Goal: Find specific page/section: Find specific page/section

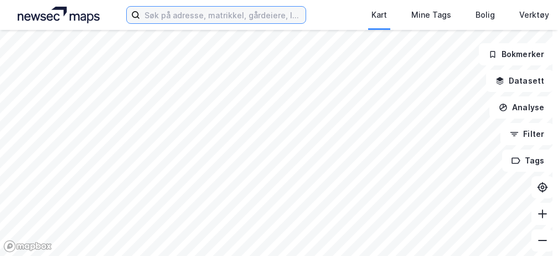
click at [268, 17] on input at bounding box center [222, 15] width 165 height 17
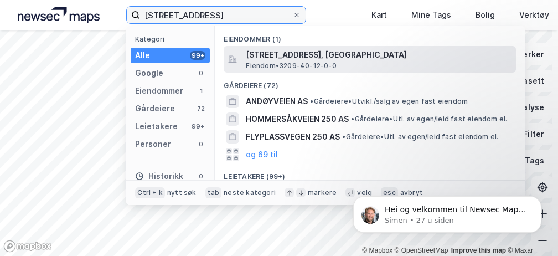
type input "[STREET_ADDRESS]"
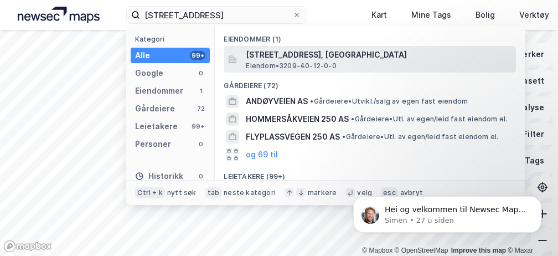
click at [308, 63] on span "Eiendom • 3209-40-12-0-0" at bounding box center [291, 65] width 90 height 9
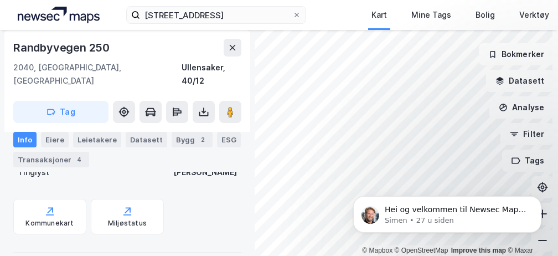
scroll to position [27, 0]
